Goal: Task Accomplishment & Management: Use online tool/utility

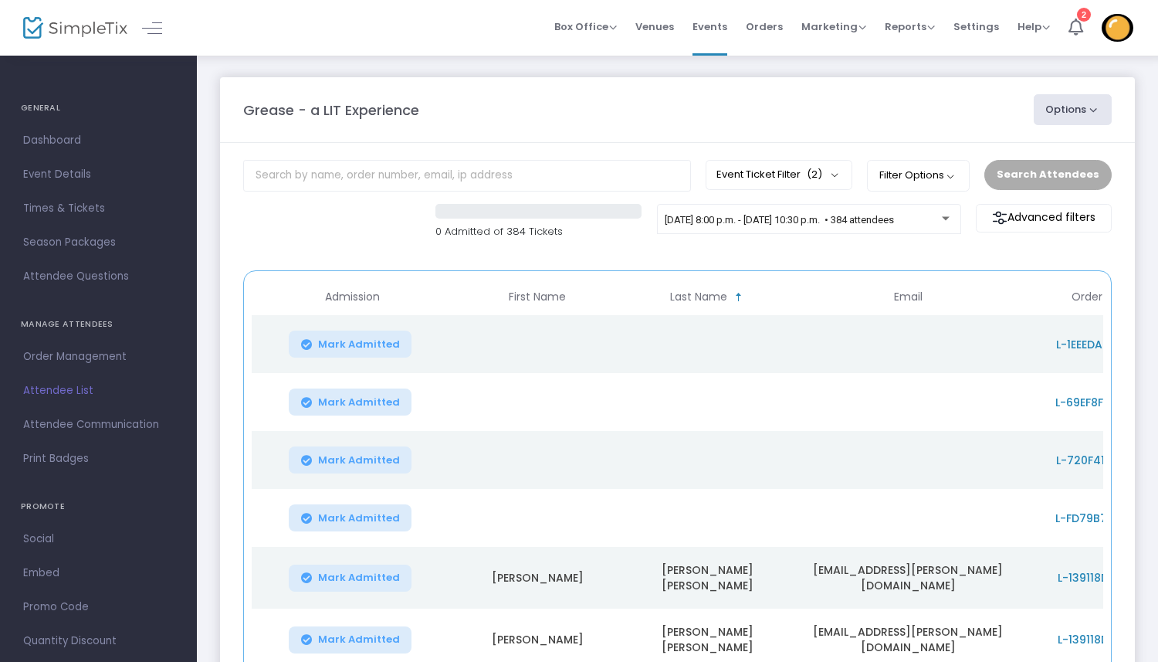
scroll to position [1, 0]
click at [316, 180] on input "text" at bounding box center [467, 175] width 448 height 32
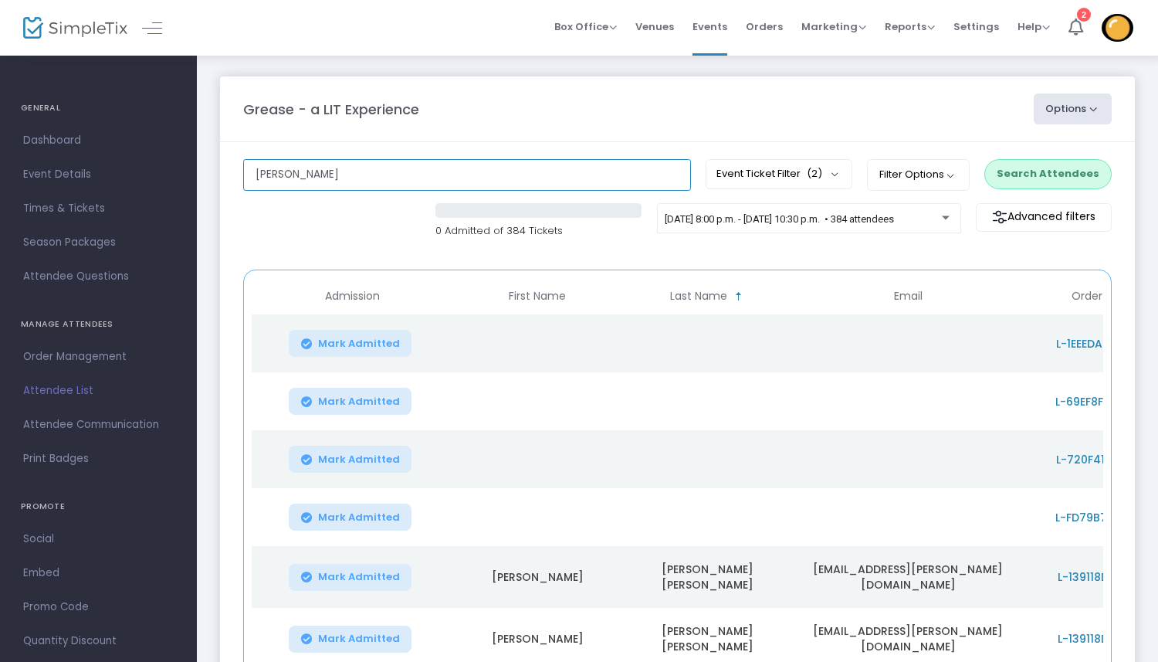
type input "[PERSON_NAME]"
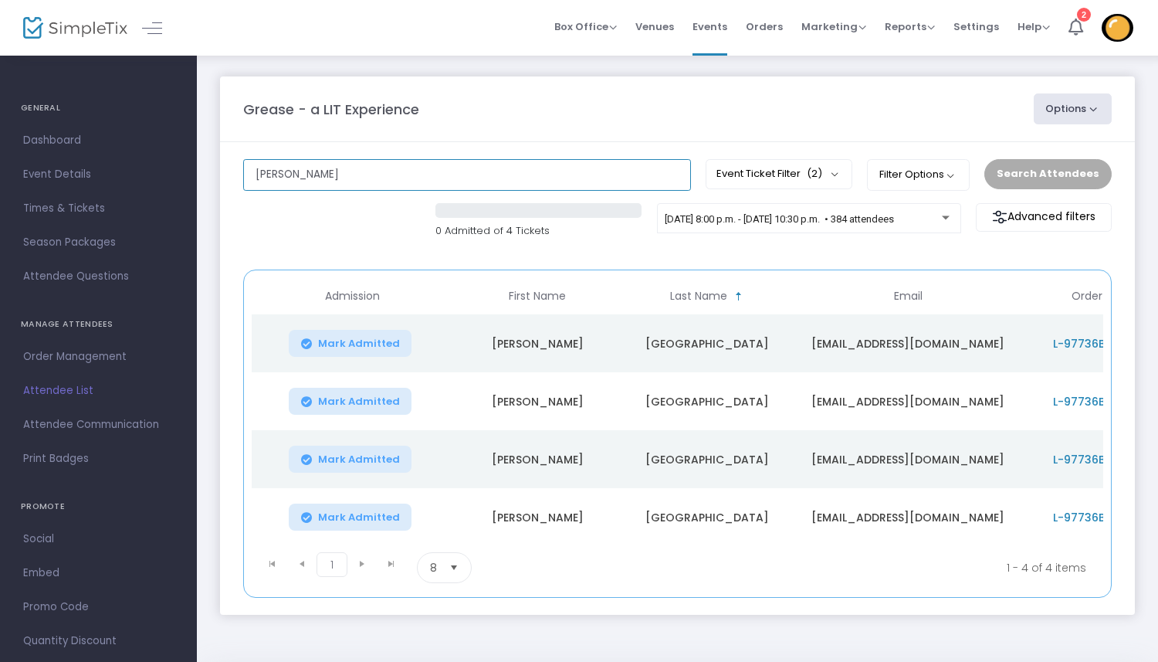
scroll to position [59, 0]
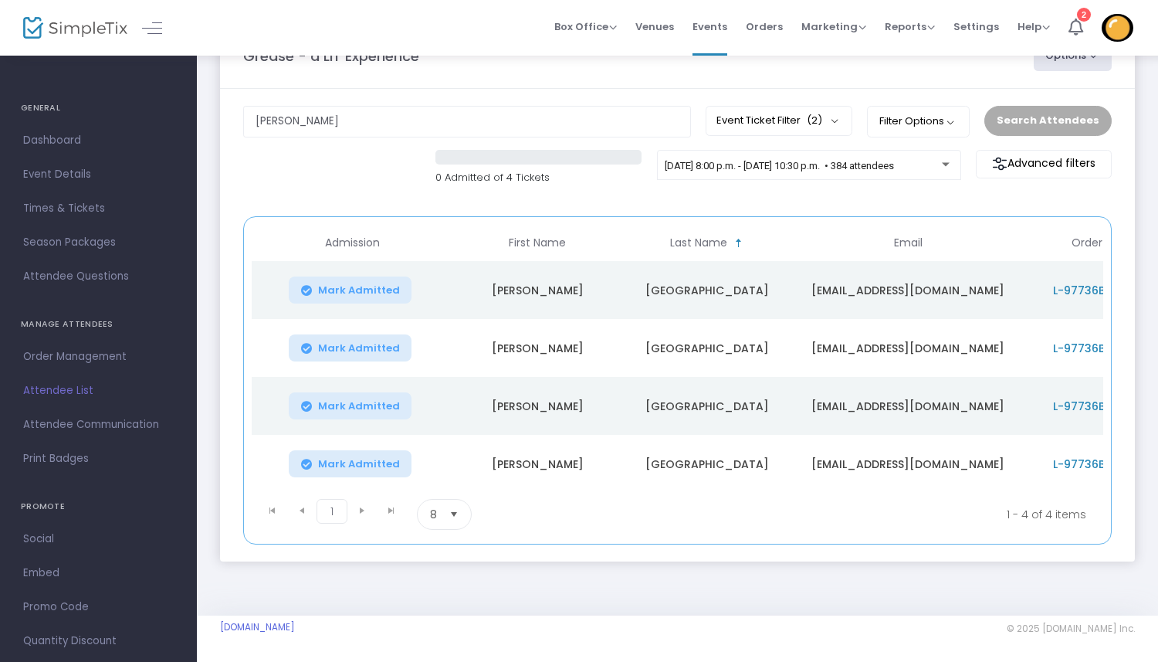
click at [1089, 456] on span "L-97736B60-D" at bounding box center [1093, 463] width 80 height 15
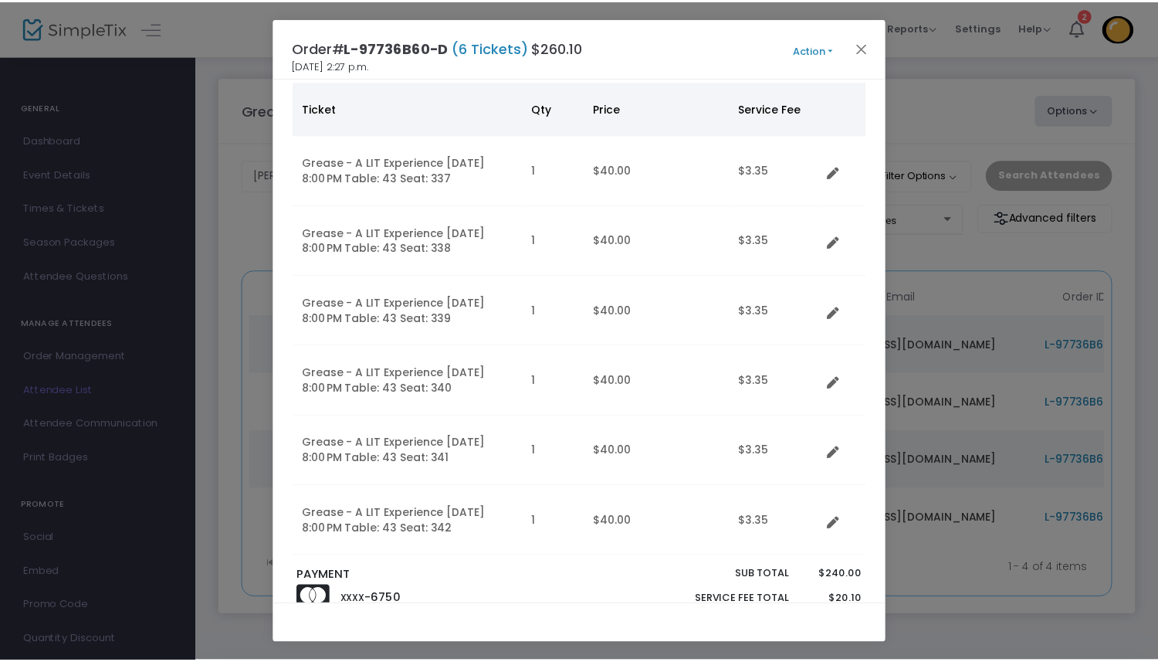
scroll to position [92, 0]
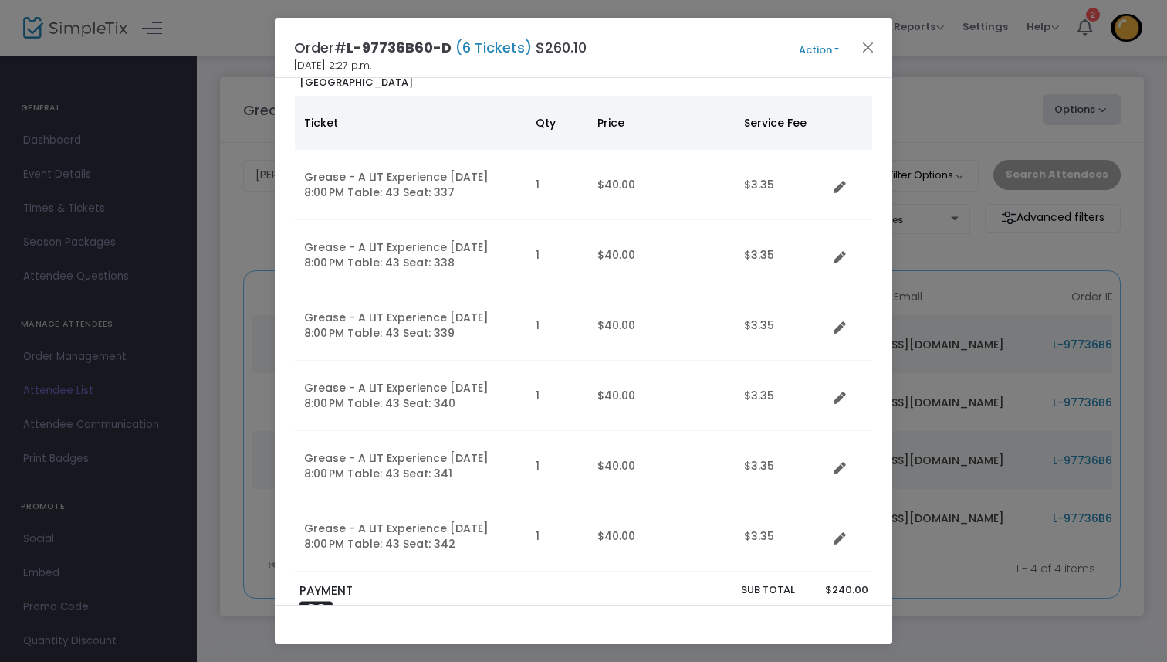
click at [814, 56] on button "Action" at bounding box center [819, 50] width 93 height 17
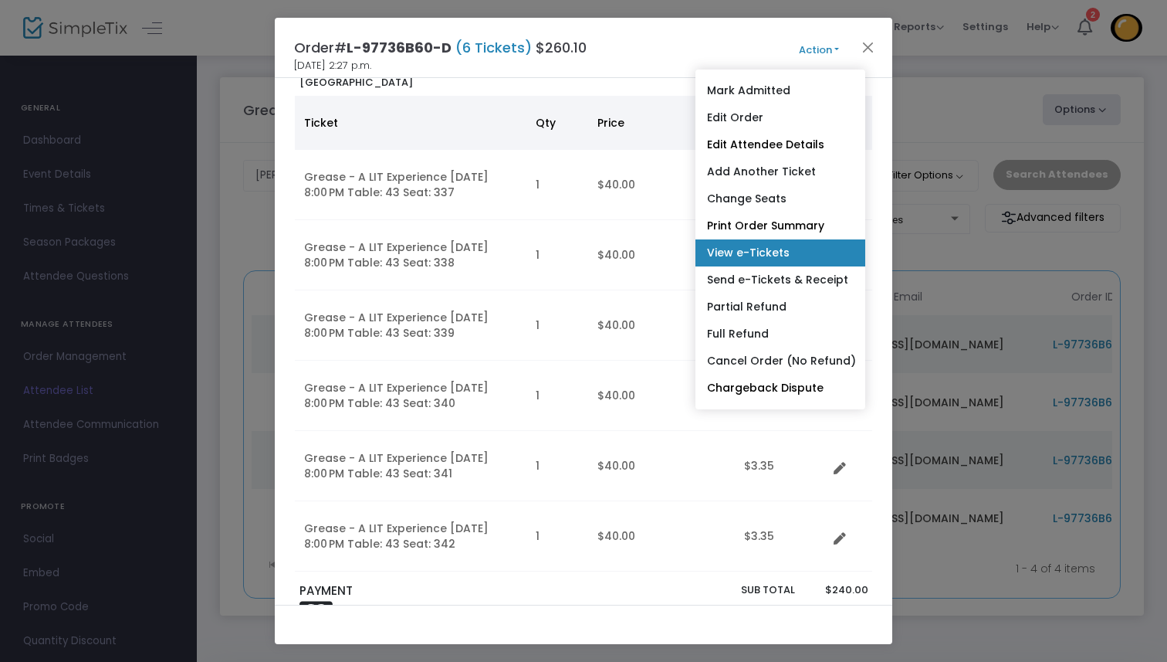
click at [787, 249] on link "View e-Tickets" at bounding box center [780, 252] width 170 height 27
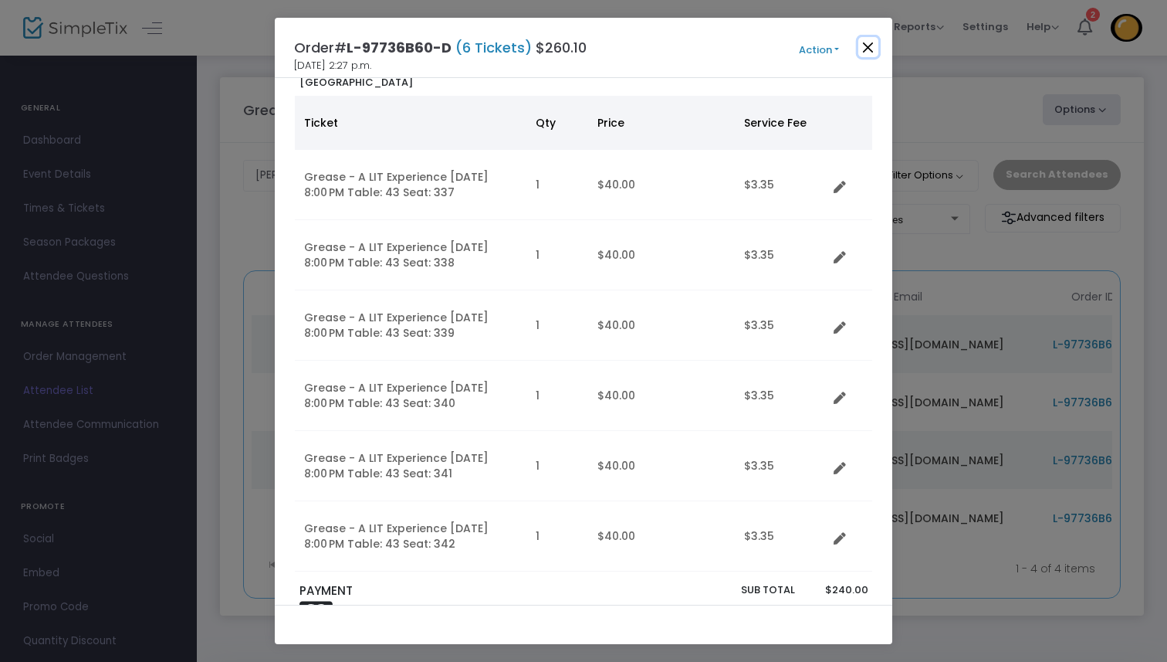
click at [864, 46] on button "Close" at bounding box center [868, 47] width 20 height 20
